Goal: Task Accomplishment & Management: Use online tool/utility

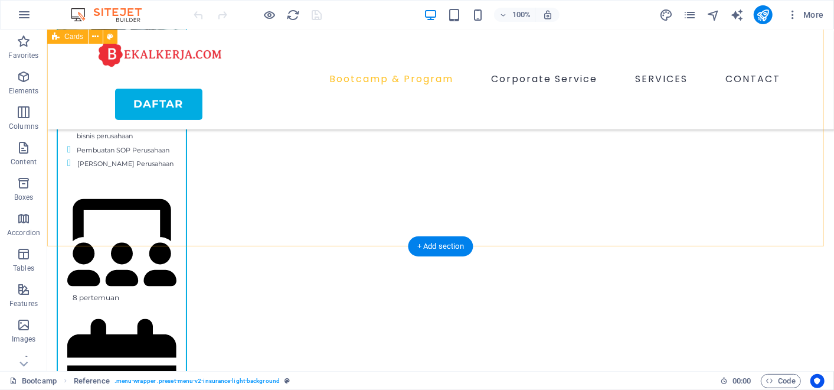
scroll to position [1185, 0]
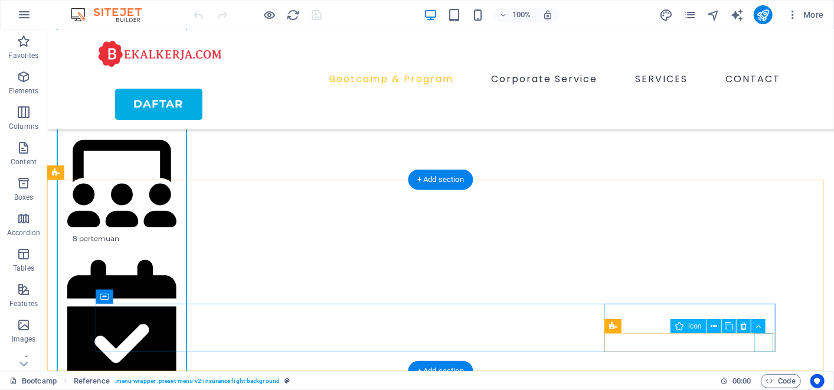
select select "xMidYMid"
select select "px"
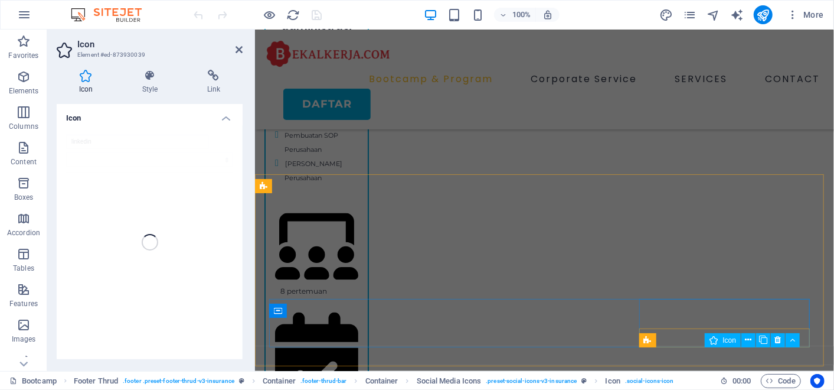
scroll to position [1172, 0]
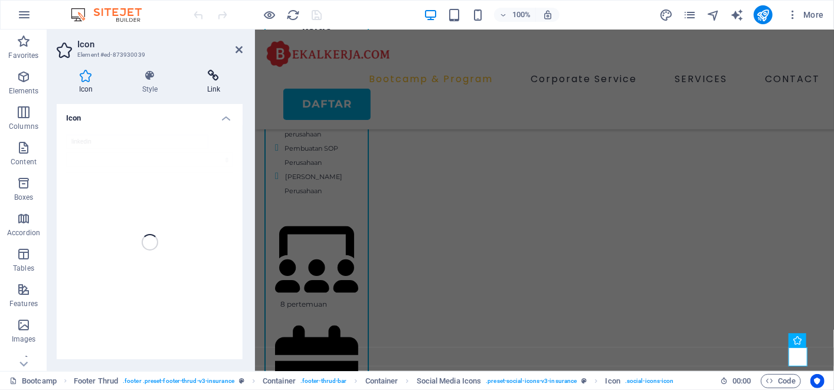
click at [208, 79] on icon at bounding box center [214, 76] width 58 height 12
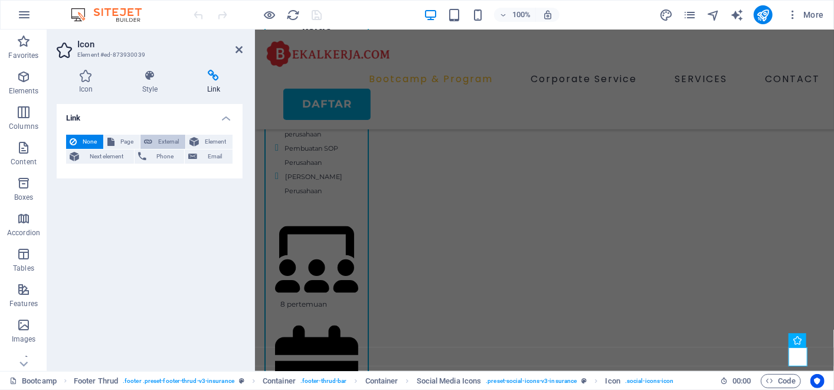
click at [165, 138] on span "External" at bounding box center [169, 142] width 26 height 14
select select "blank"
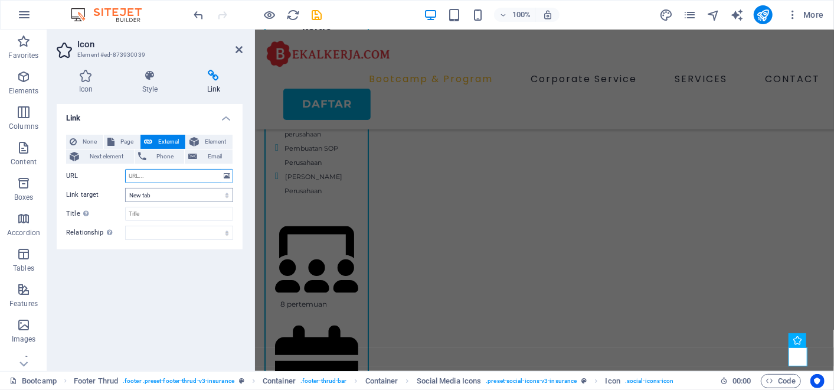
paste input "https://www.instagram.com/bekal_kerja_2025/"
type input "[URL][DOMAIN_NAME]"
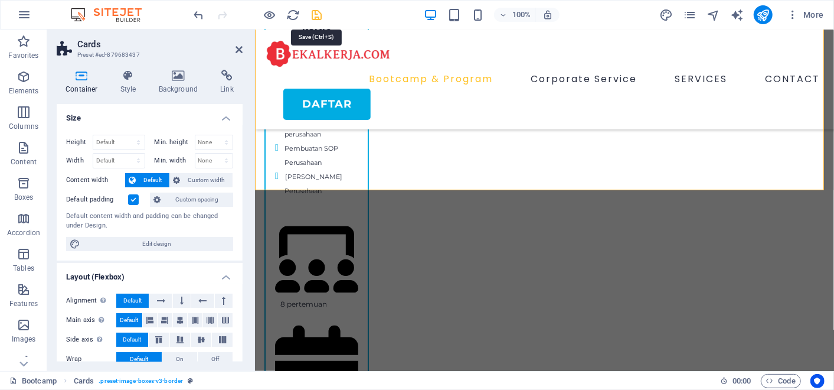
click at [315, 16] on icon "save" at bounding box center [318, 15] width 14 height 14
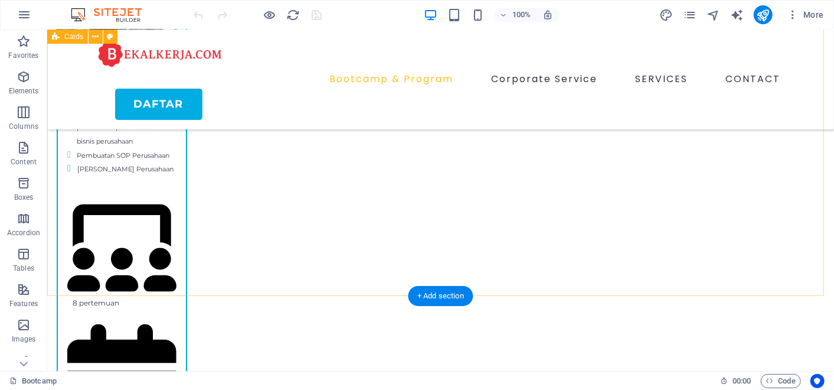
scroll to position [1185, 0]
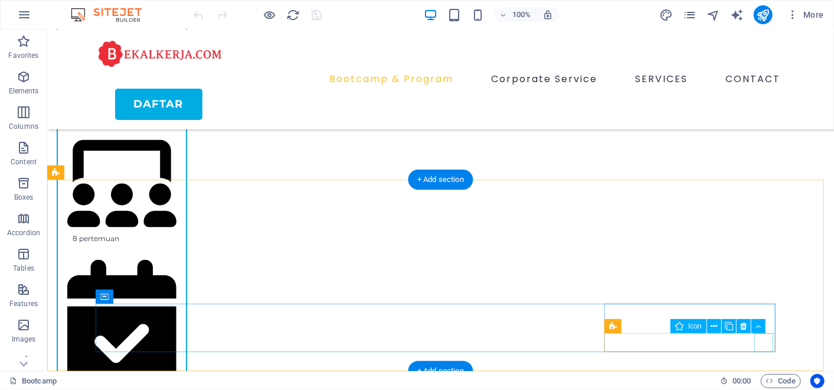
select select "xMidYMid"
select select "px"
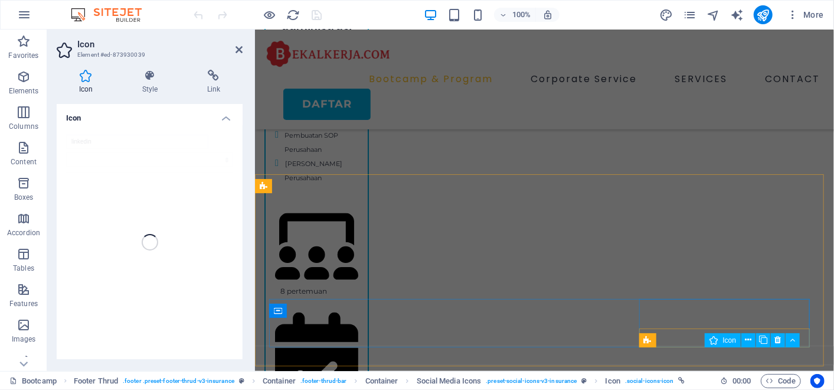
scroll to position [1172, 0]
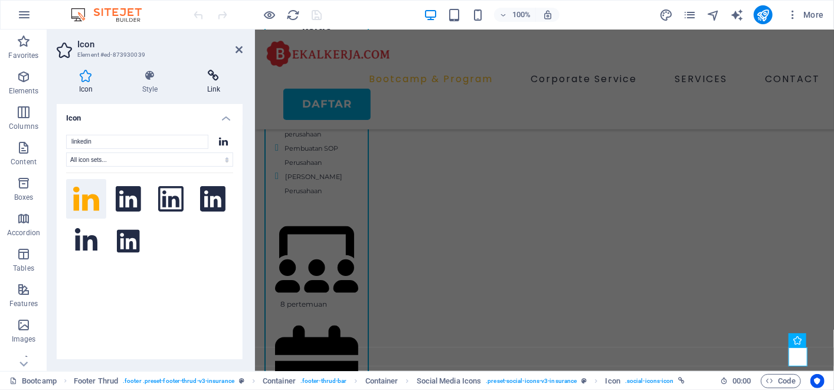
click at [211, 85] on h4 "Link" at bounding box center [214, 82] width 58 height 25
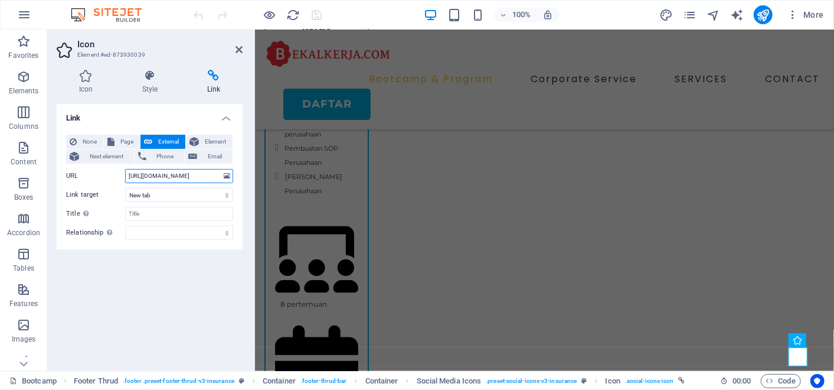
click at [168, 177] on input "[URL][DOMAIN_NAME]" at bounding box center [179, 176] width 108 height 14
paste input "kerja_888"
type input "[URL][DOMAIN_NAME]"
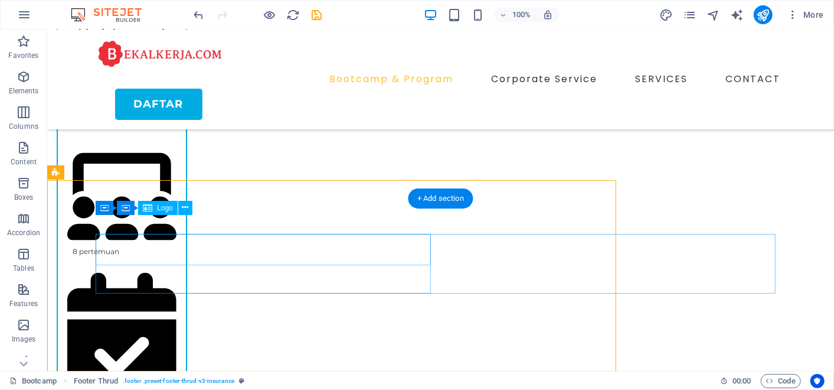
scroll to position [1185, 0]
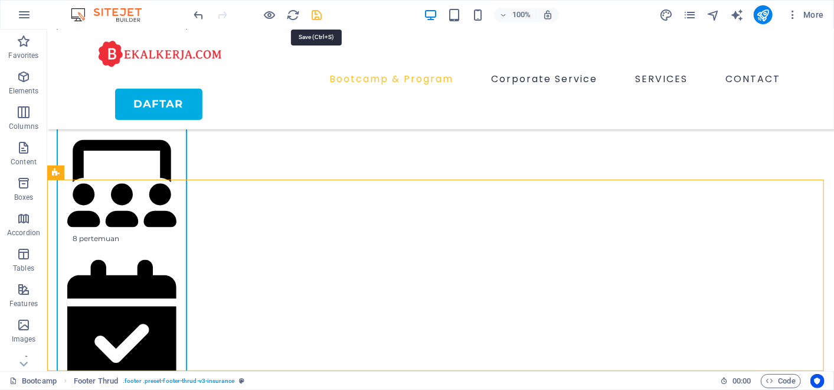
click at [312, 11] on icon "save" at bounding box center [318, 15] width 14 height 14
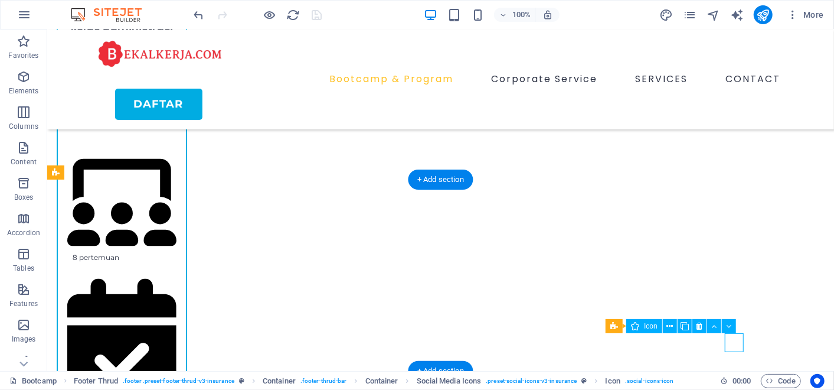
scroll to position [1172, 0]
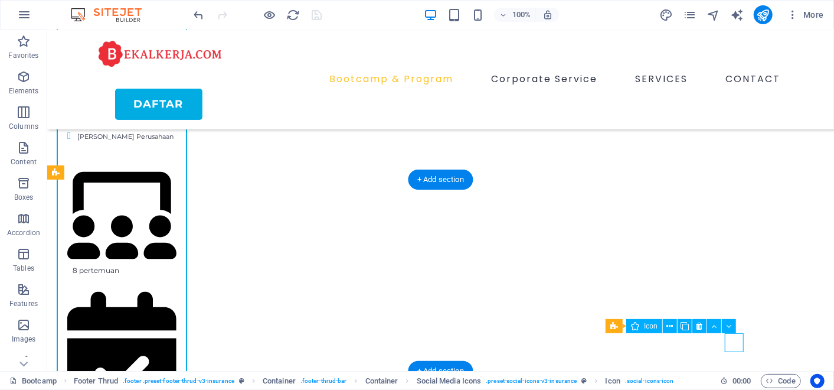
select select "xMidYMid"
select select "px"
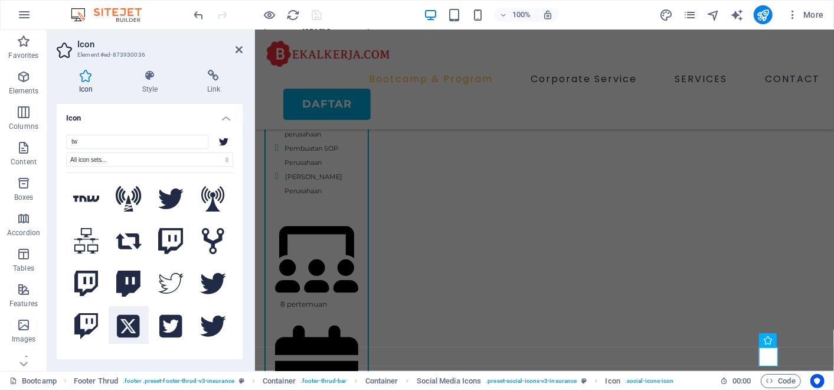
type input "tw"
click at [122, 315] on icon at bounding box center [128, 326] width 22 height 26
click at [203, 84] on h4 "Link" at bounding box center [214, 82] width 58 height 25
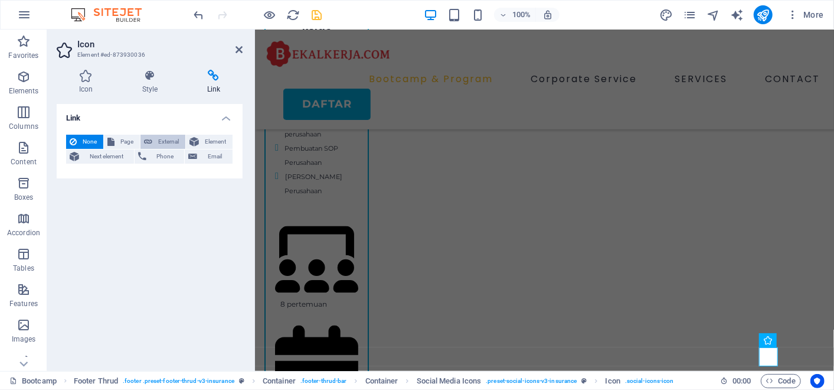
click at [158, 140] on span "External" at bounding box center [169, 142] width 26 height 14
select select "blank"
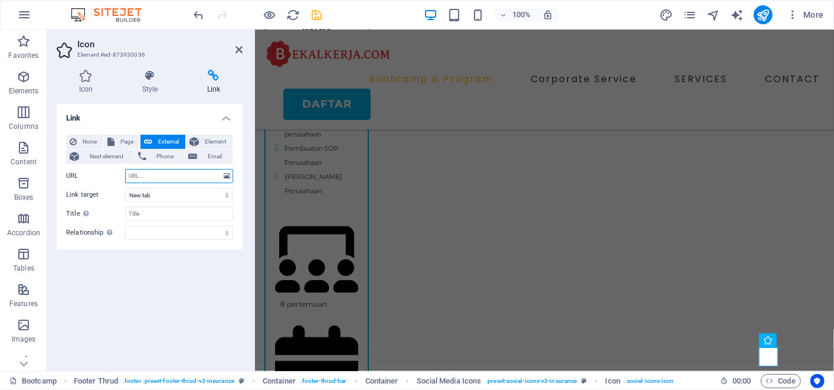
paste input "[URL][DOMAIN_NAME]"
type input "[URL][DOMAIN_NAME]"
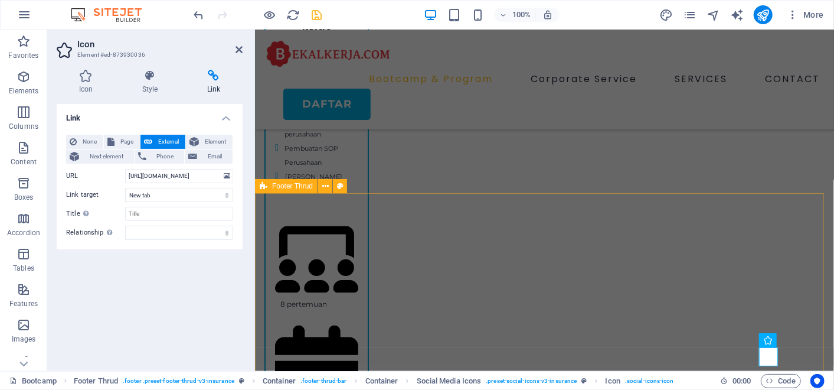
select select "footer"
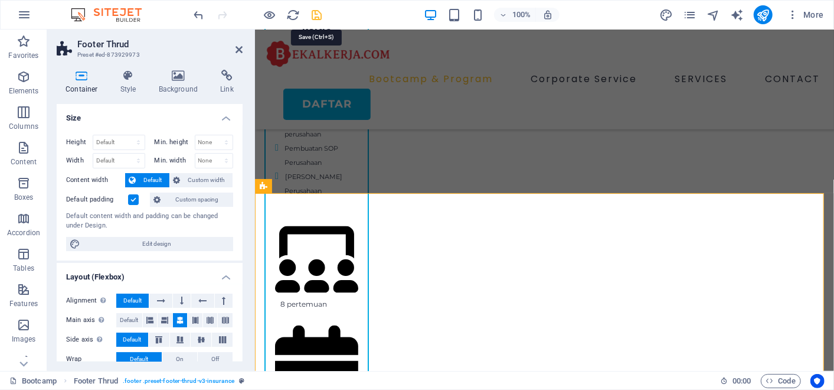
click at [317, 14] on icon "save" at bounding box center [318, 15] width 14 height 14
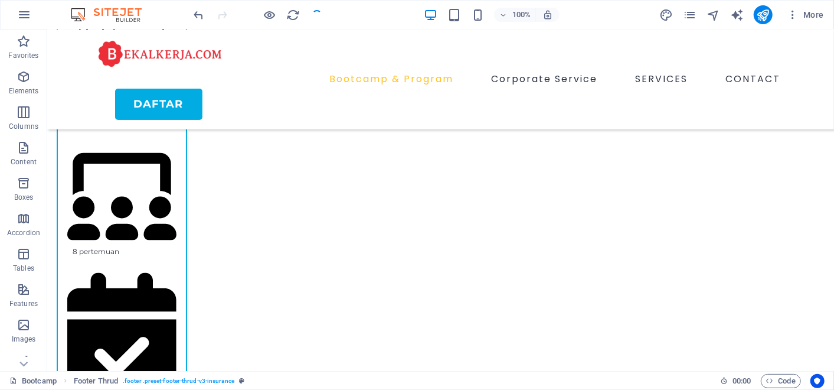
scroll to position [1185, 0]
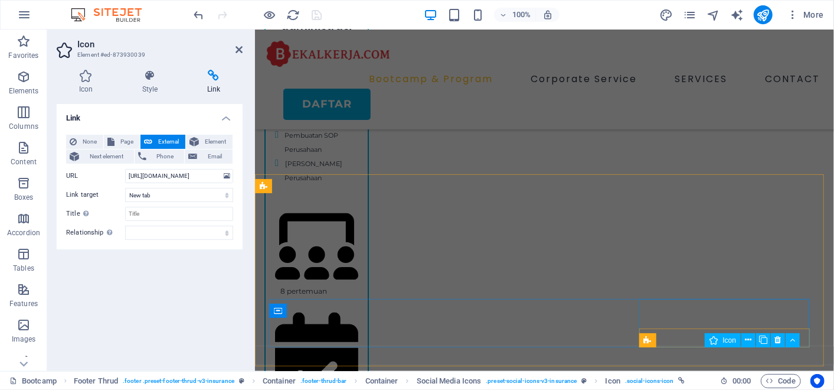
scroll to position [1172, 0]
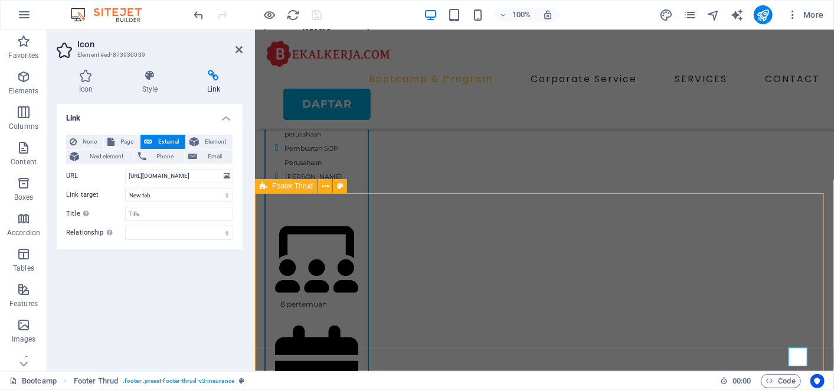
select select "footer"
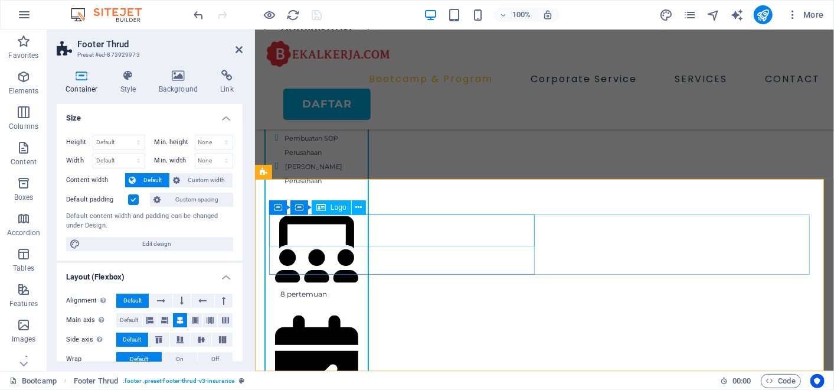
scroll to position [1186, 0]
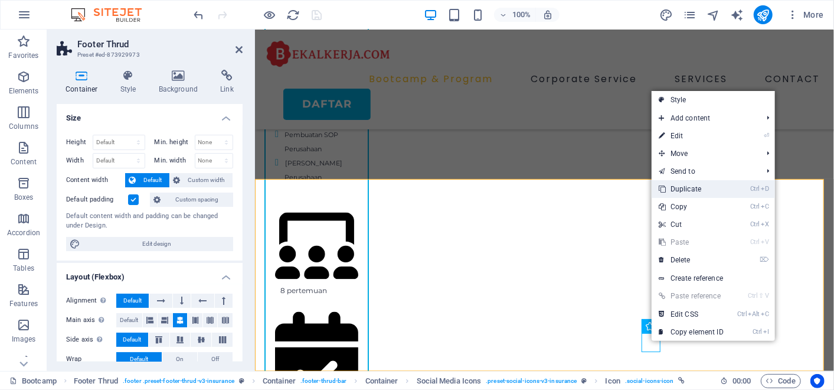
click at [700, 183] on link "Ctrl D Duplicate" at bounding box center [691, 189] width 79 height 18
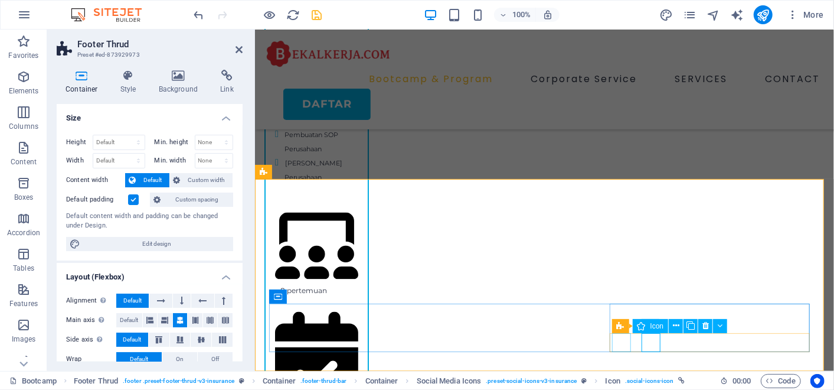
select select "xMidYMid"
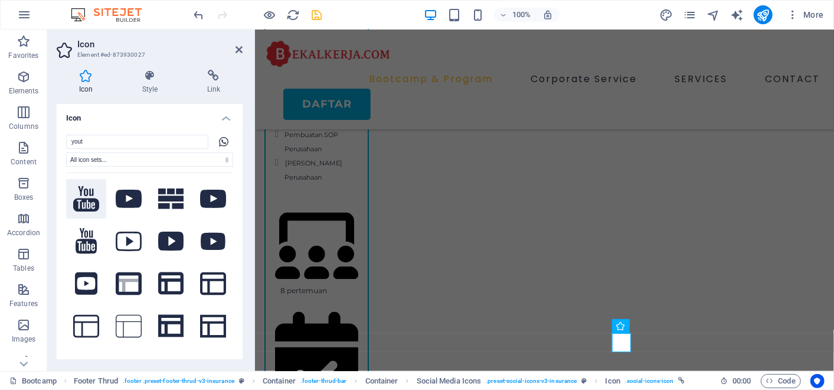
type input "yout"
click at [90, 190] on icon at bounding box center [86, 198] width 26 height 25
click at [87, 236] on icon at bounding box center [86, 241] width 21 height 26
click at [81, 198] on icon at bounding box center [86, 198] width 26 height 25
click at [81, 236] on icon at bounding box center [86, 241] width 21 height 26
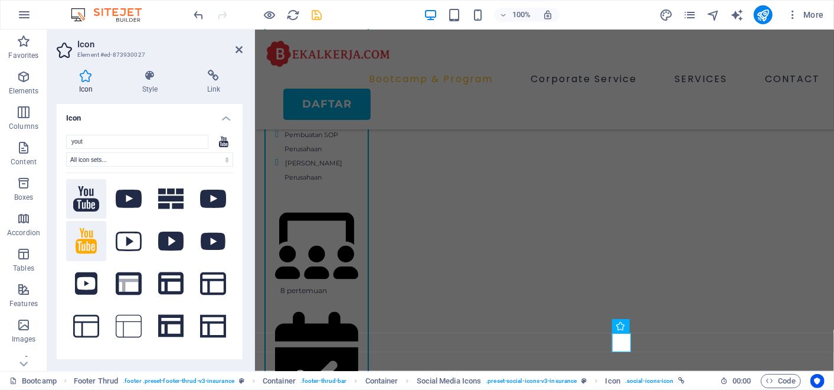
click at [84, 202] on icon at bounding box center [86, 198] width 26 height 25
click at [216, 80] on icon at bounding box center [214, 76] width 58 height 12
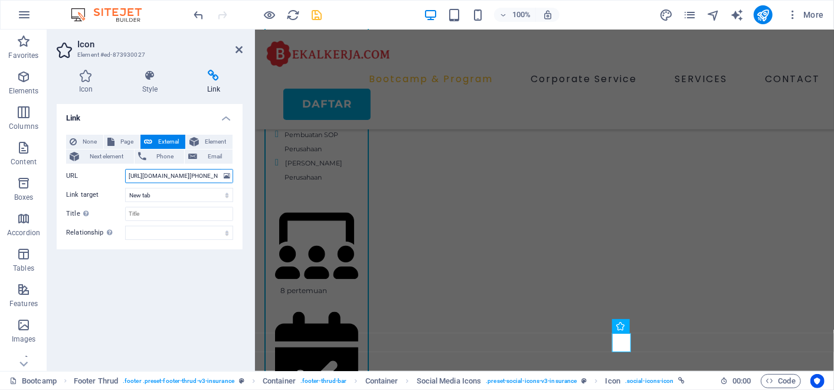
click at [201, 177] on input "[URL][DOMAIN_NAME][PHONE_NUMBER]" at bounding box center [179, 176] width 108 height 14
paste input "[DOMAIN_NAME][URL]"
type input "[URL][DOMAIN_NAME]"
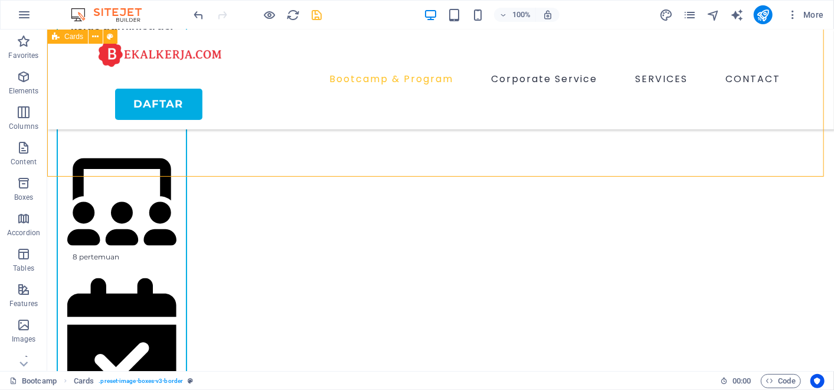
scroll to position [1185, 0]
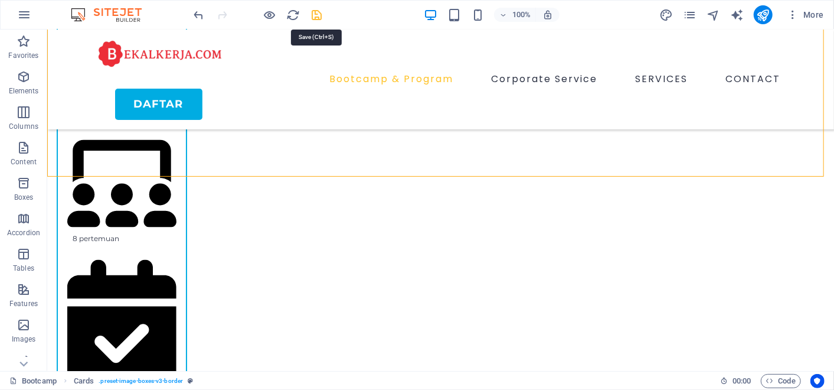
click at [311, 12] on icon "save" at bounding box center [318, 15] width 14 height 14
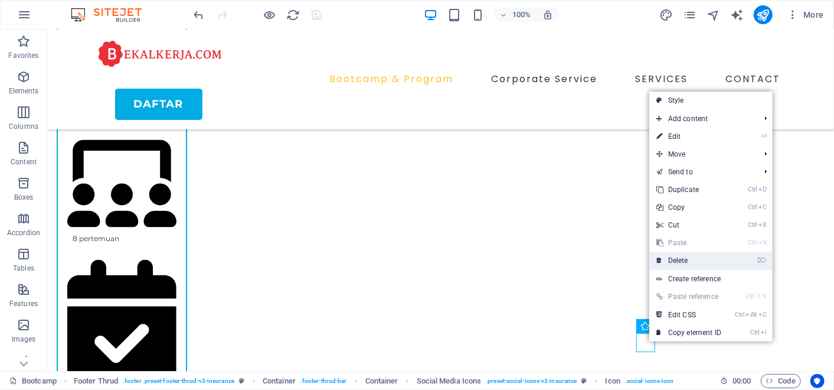
click at [684, 257] on link "⌦ Delete" at bounding box center [689, 261] width 79 height 18
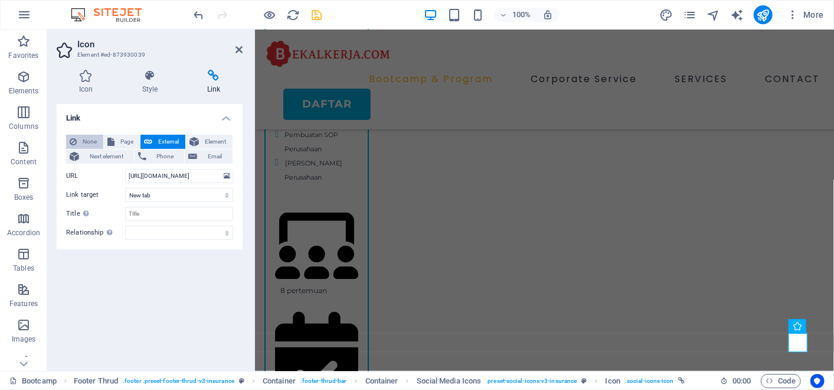
click at [87, 141] on span "None" at bounding box center [89, 142] width 19 height 14
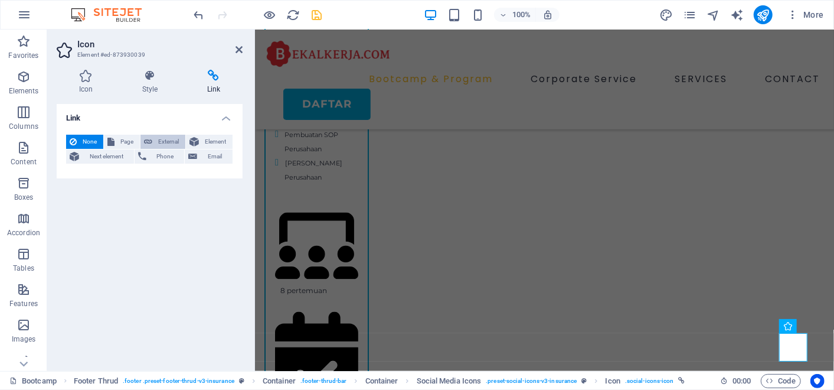
click at [162, 142] on span "External" at bounding box center [169, 142] width 26 height 14
select select "blank"
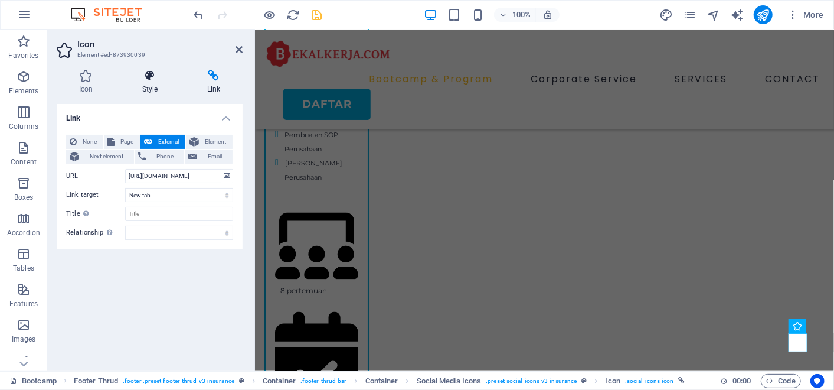
click at [154, 77] on icon at bounding box center [150, 76] width 60 height 12
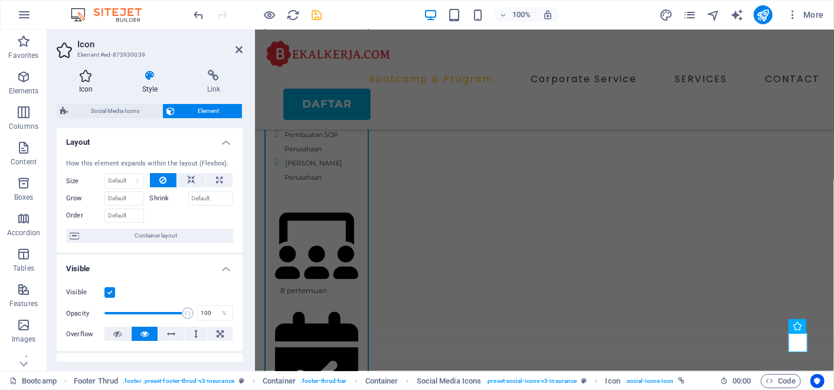
click at [99, 77] on icon at bounding box center [86, 76] width 58 height 12
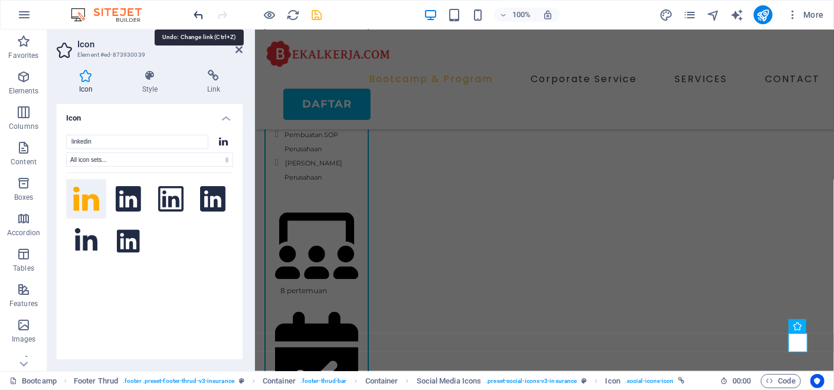
click at [199, 18] on icon "undo" at bounding box center [200, 15] width 14 height 14
click at [198, 13] on icon "undo" at bounding box center [200, 15] width 14 height 14
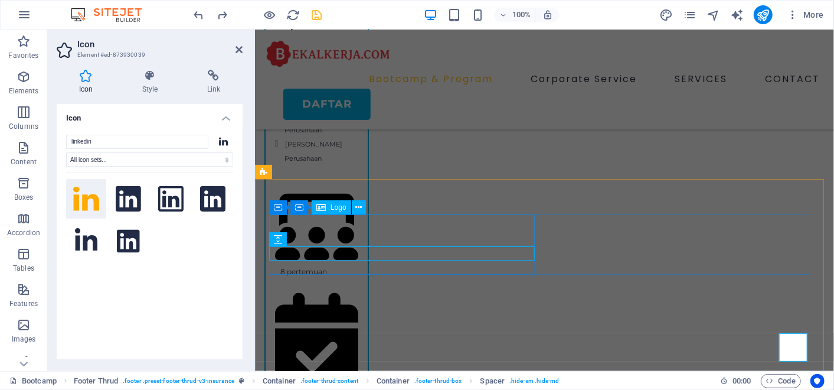
scroll to position [1189, 0]
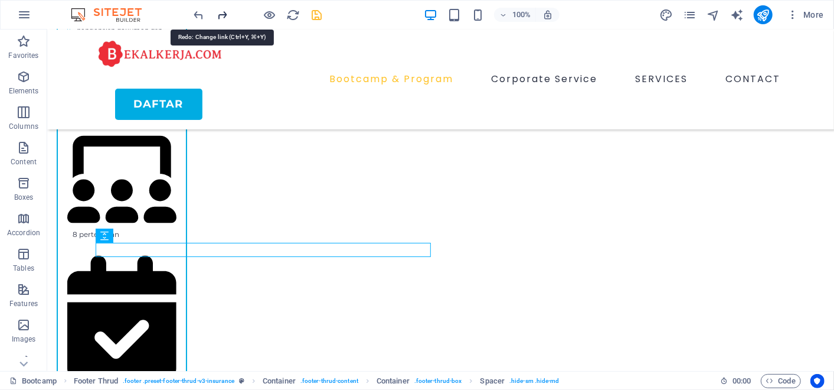
click at [218, 14] on icon "redo" at bounding box center [223, 15] width 14 height 14
click at [218, 15] on icon "redo" at bounding box center [223, 15] width 14 height 14
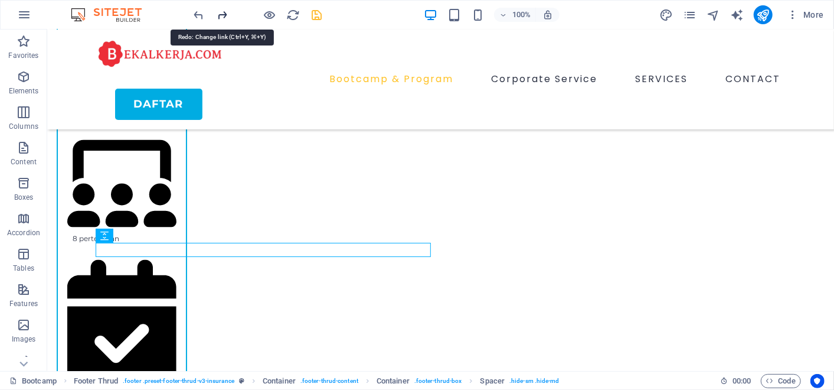
click at [218, 15] on div at bounding box center [258, 14] width 132 height 19
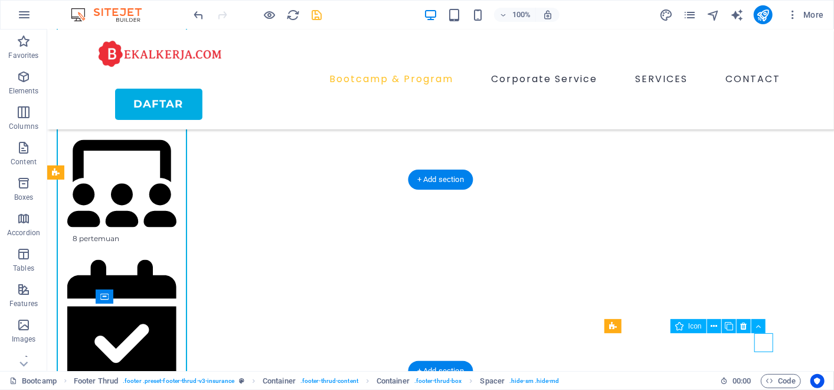
select select "xMidYMid"
select select "px"
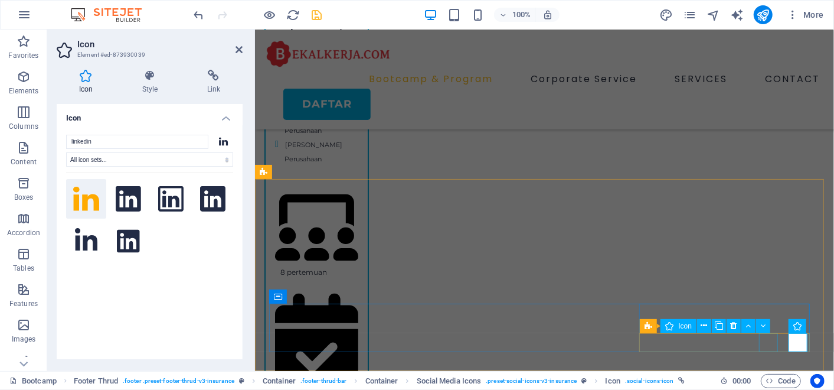
scroll to position [1186, 0]
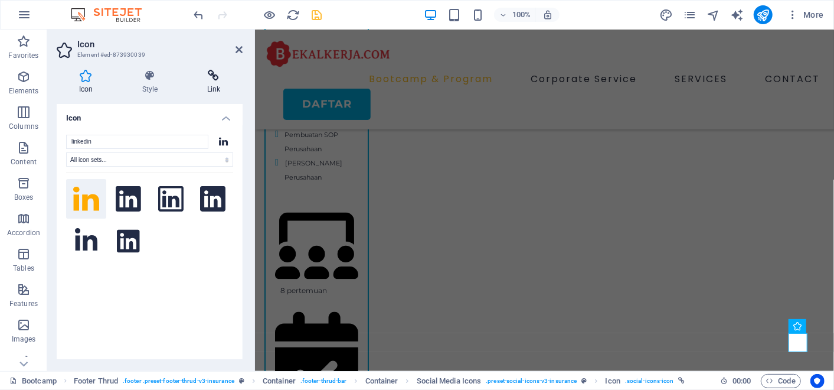
click at [213, 73] on icon at bounding box center [214, 76] width 58 height 12
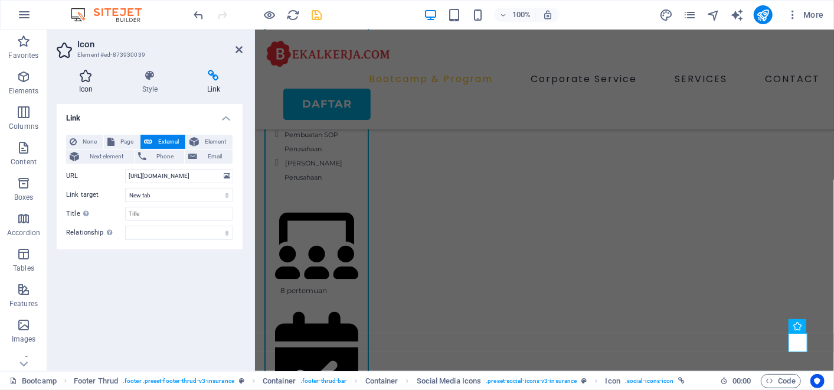
click at [77, 81] on icon at bounding box center [86, 76] width 58 height 12
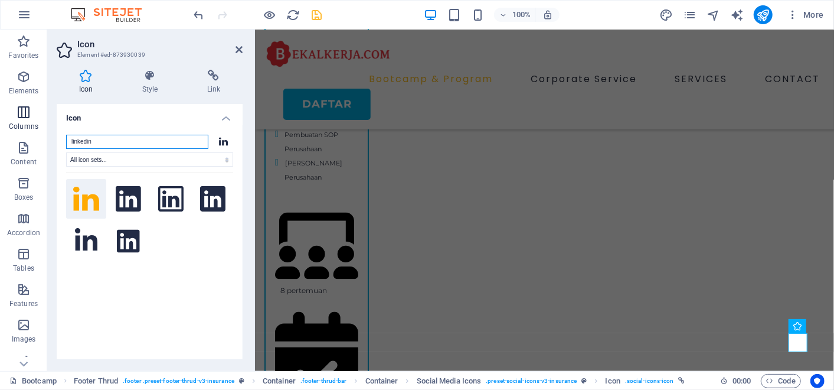
drag, startPoint x: 110, startPoint y: 141, endPoint x: 18, endPoint y: 135, distance: 92.3
click at [18, 135] on section "Favorites Elements Columns Content Boxes Accordion Tables Features Images Slide…" at bounding box center [417, 200] width 834 height 341
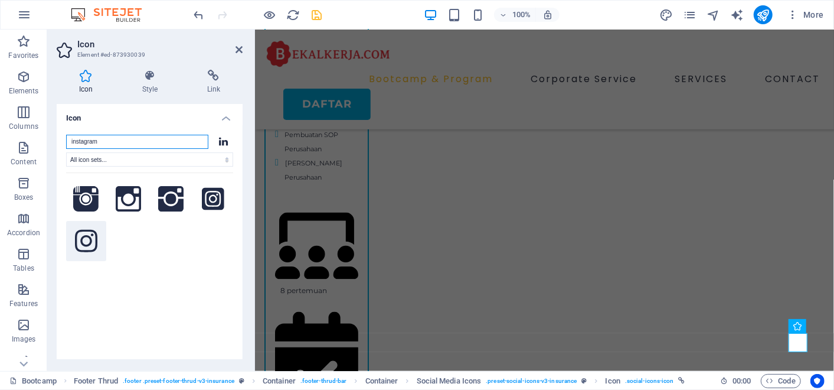
type input "instagram"
click at [91, 244] on icon at bounding box center [86, 241] width 22 height 26
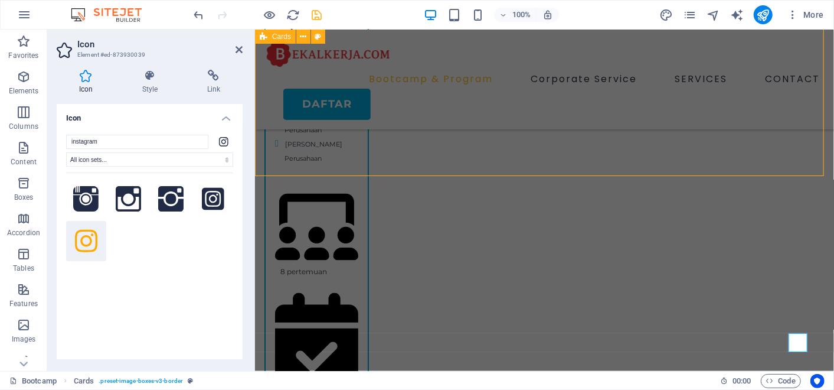
scroll to position [1185, 0]
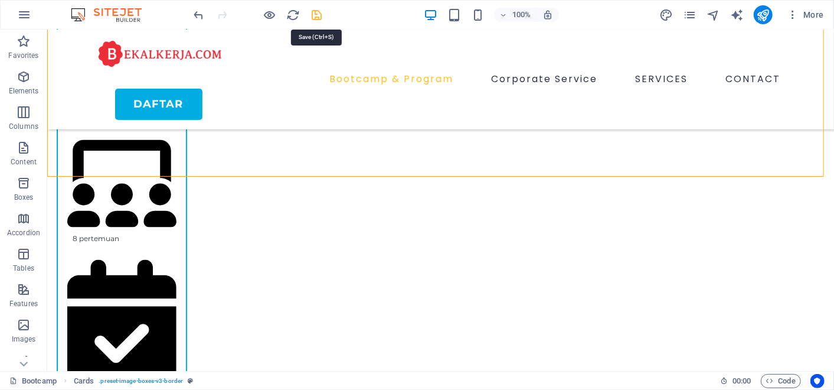
click at [318, 12] on icon "save" at bounding box center [318, 15] width 14 height 14
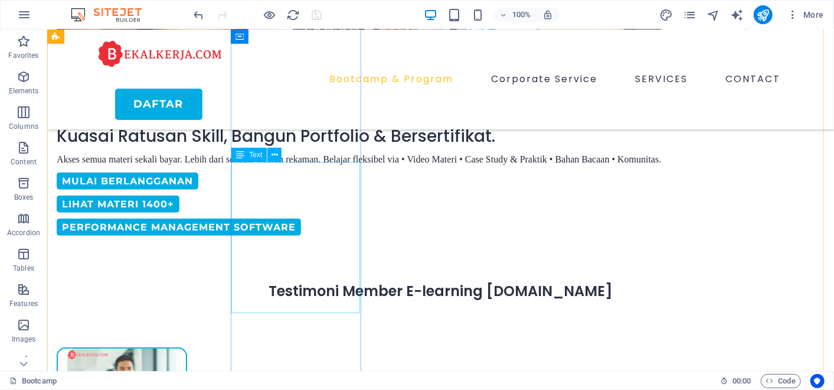
scroll to position [393, 0]
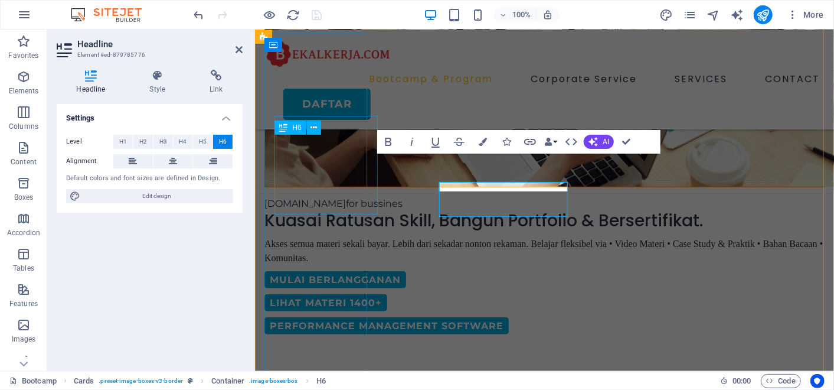
scroll to position [393, 0]
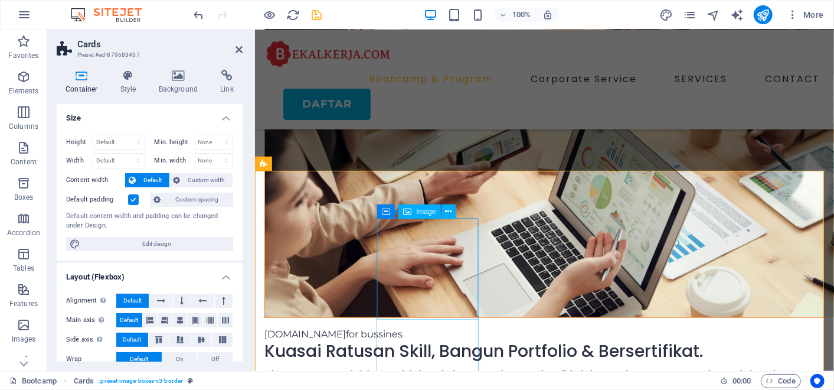
scroll to position [327, 0]
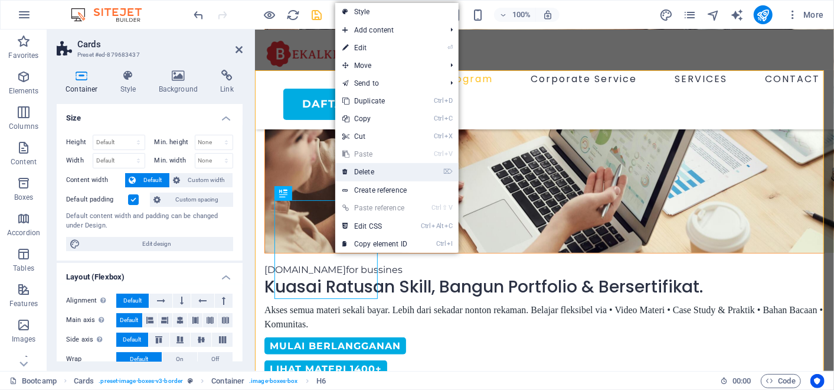
click at [376, 168] on link "⌦ Delete" at bounding box center [374, 172] width 79 height 18
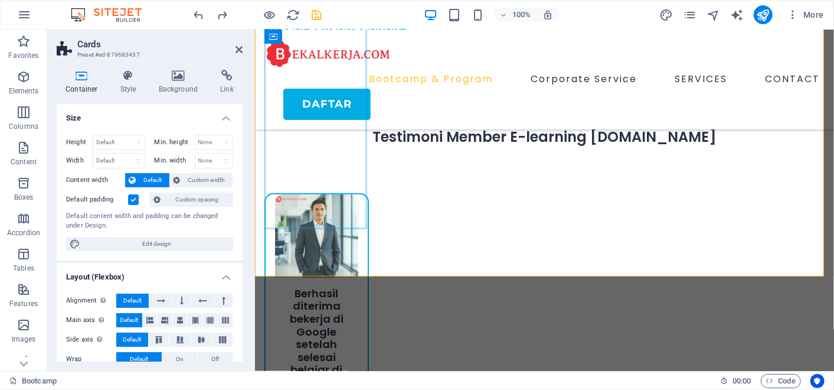
scroll to position [1189, 0]
